Goal: Find specific page/section

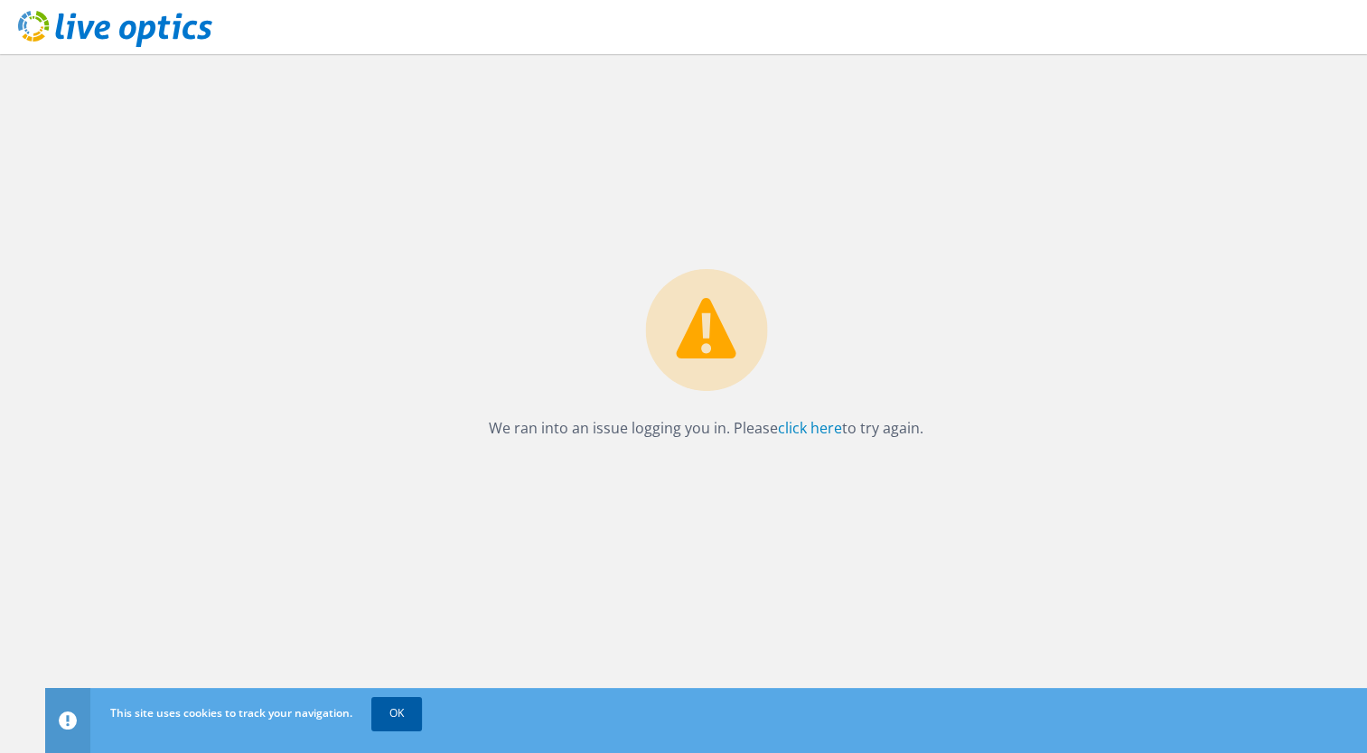
click at [397, 710] on link "OK" at bounding box center [396, 713] width 51 height 33
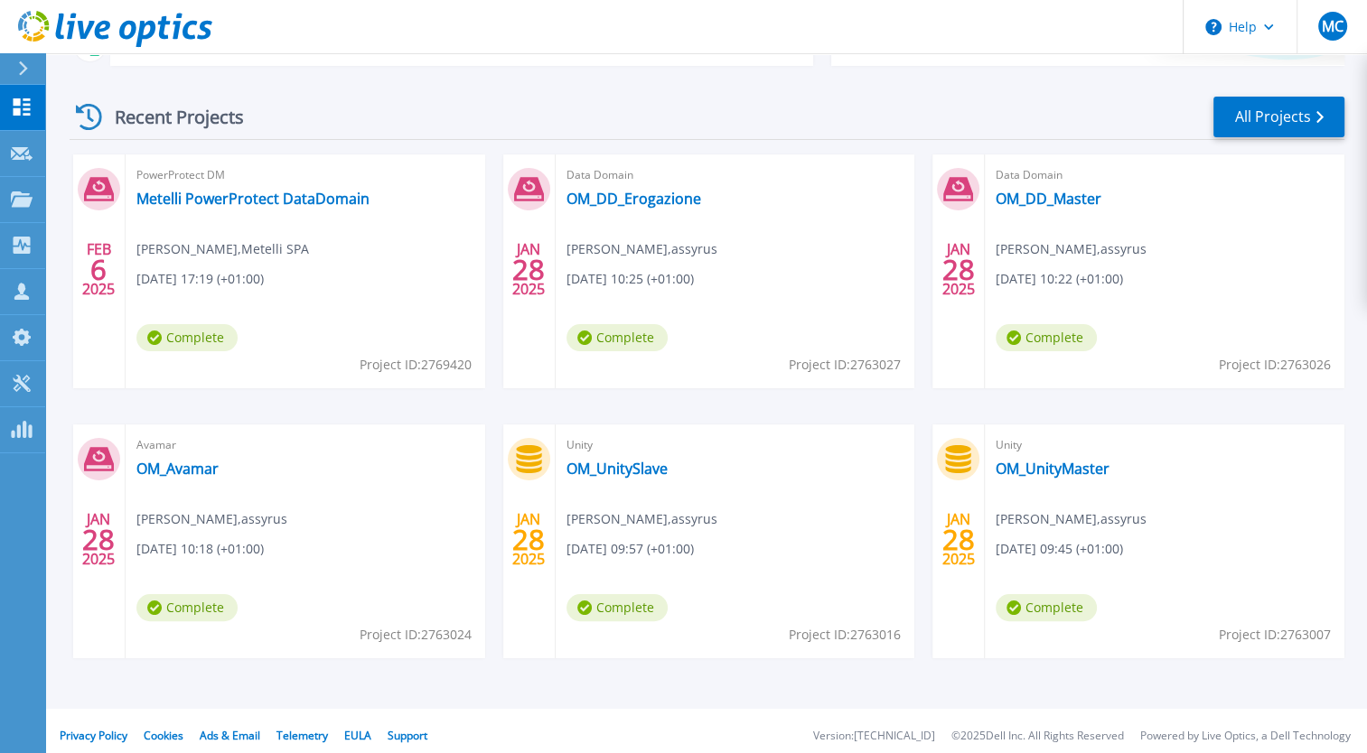
scroll to position [247, 0]
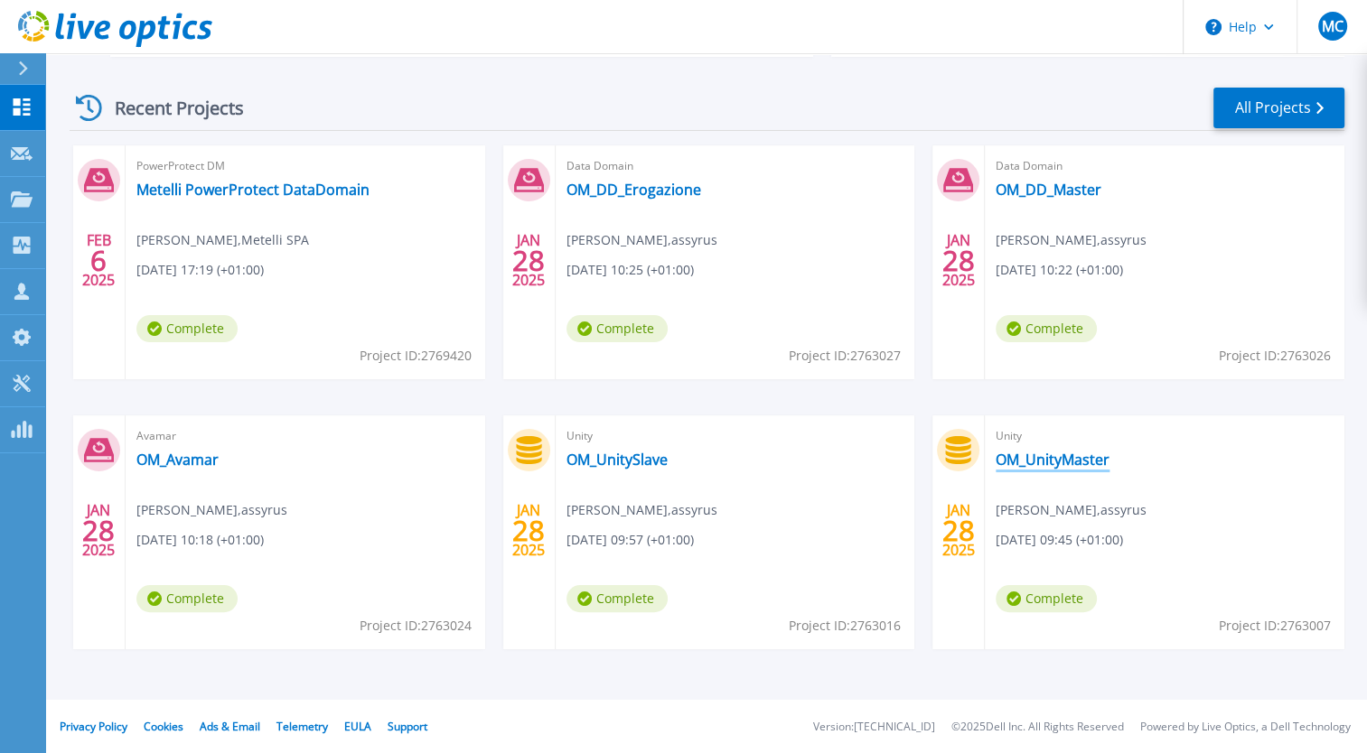
click at [1015, 461] on link "OM_UnityMaster" at bounding box center [1052, 460] width 114 height 18
